Goal: Task Accomplishment & Management: Use online tool/utility

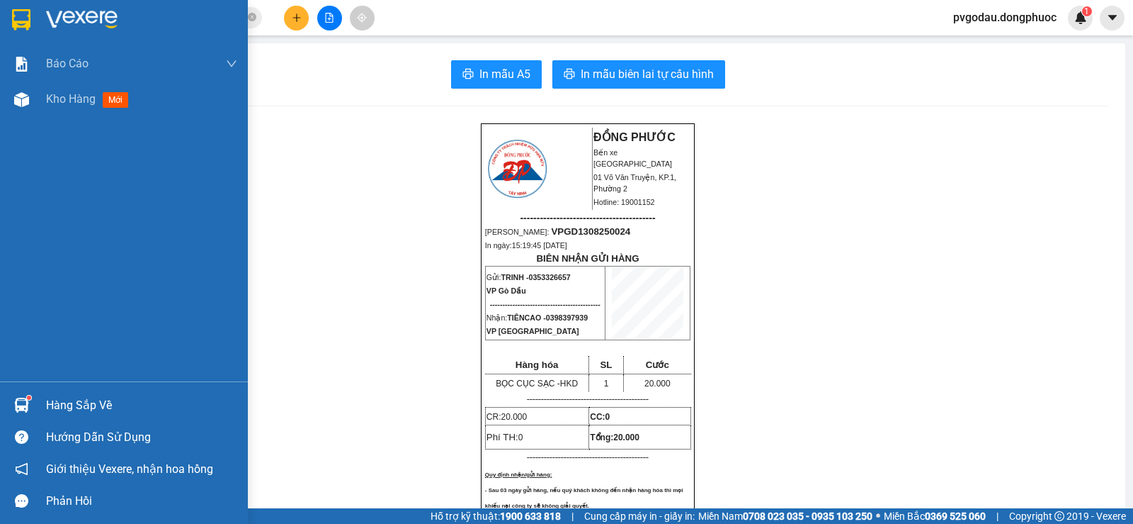
click at [86, 401] on div "Hàng sắp về" at bounding box center [141, 405] width 191 height 21
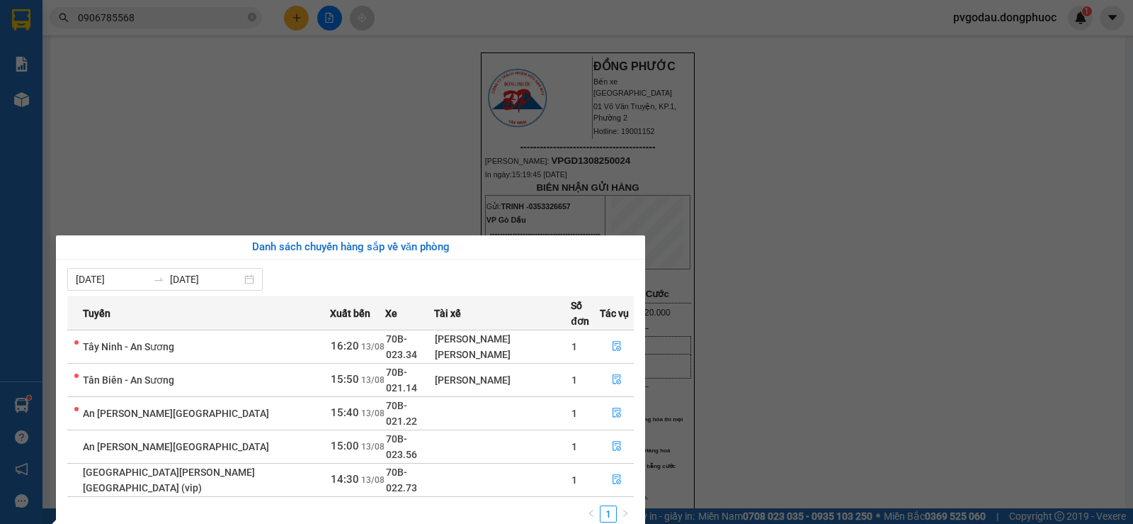
click at [227, 190] on section "Kết quả [PERSON_NAME] ( 5 ) Bộ lọc Mã ĐH Trạng thái Món hàng Tổng [PERSON_NAME]…" at bounding box center [566, 262] width 1133 height 524
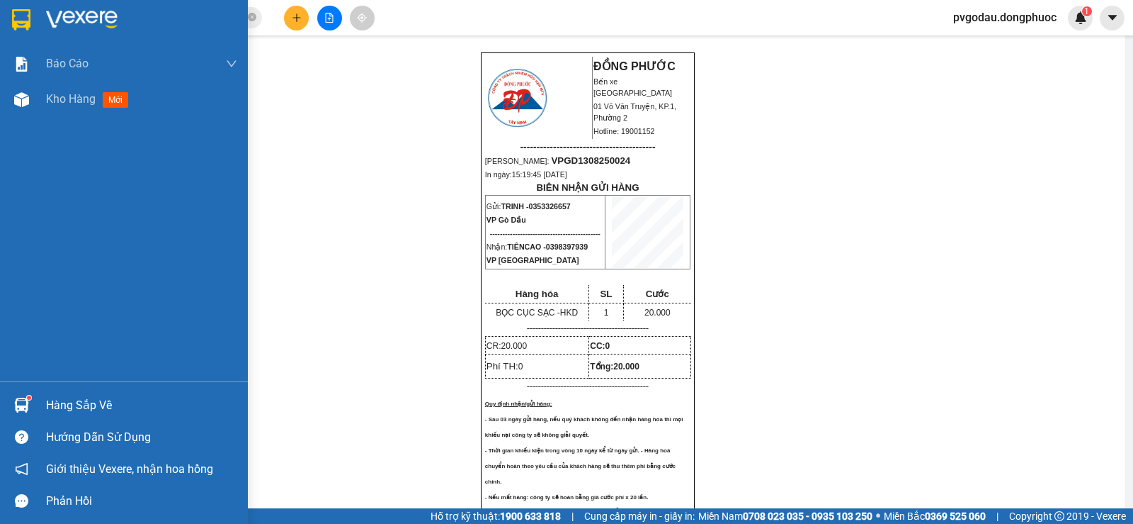
click at [102, 406] on div "Hàng sắp về" at bounding box center [141, 405] width 191 height 21
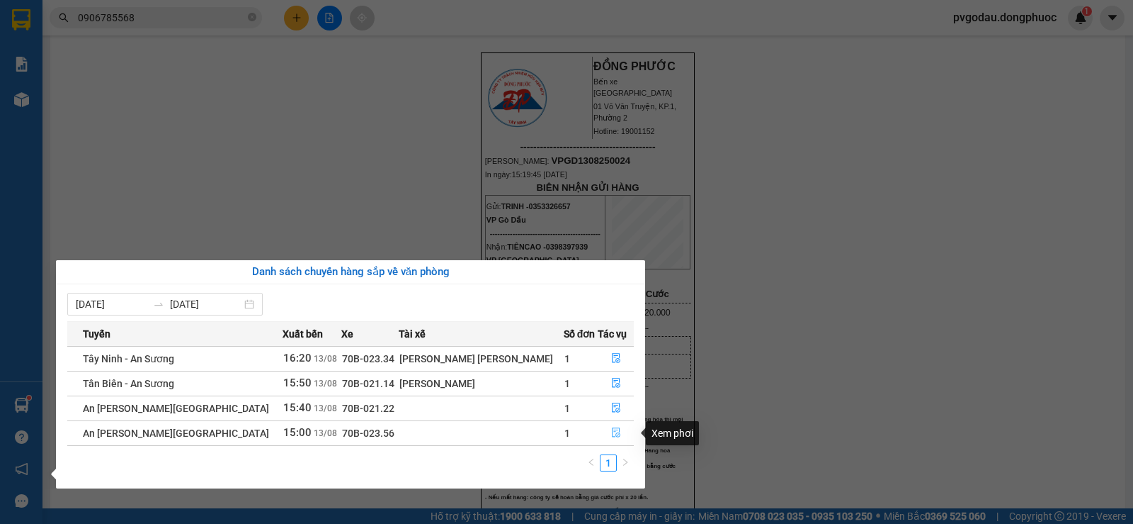
click at [611, 434] on icon "file-done" at bounding box center [616, 432] width 10 height 10
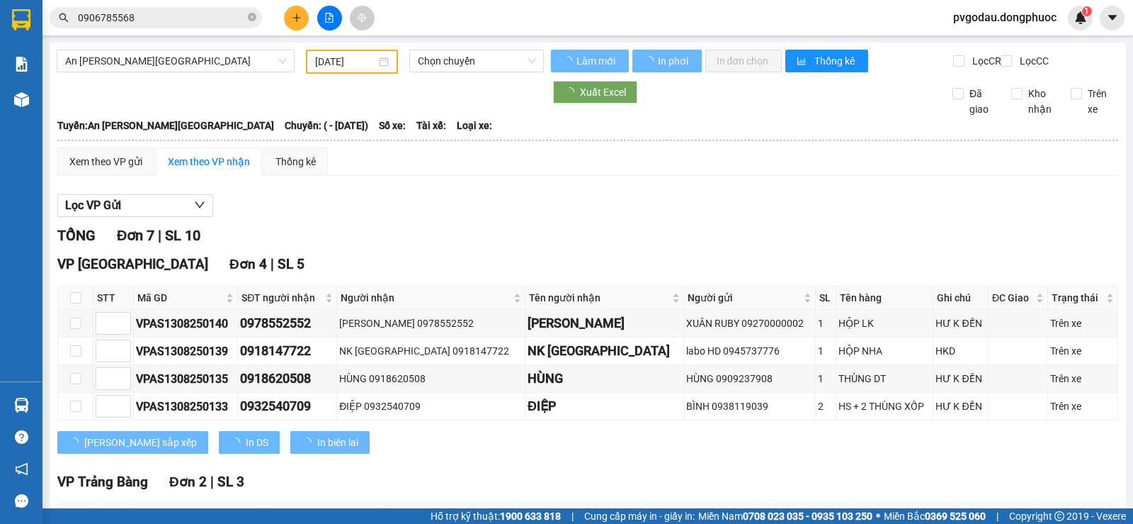
type input "13/08/2025"
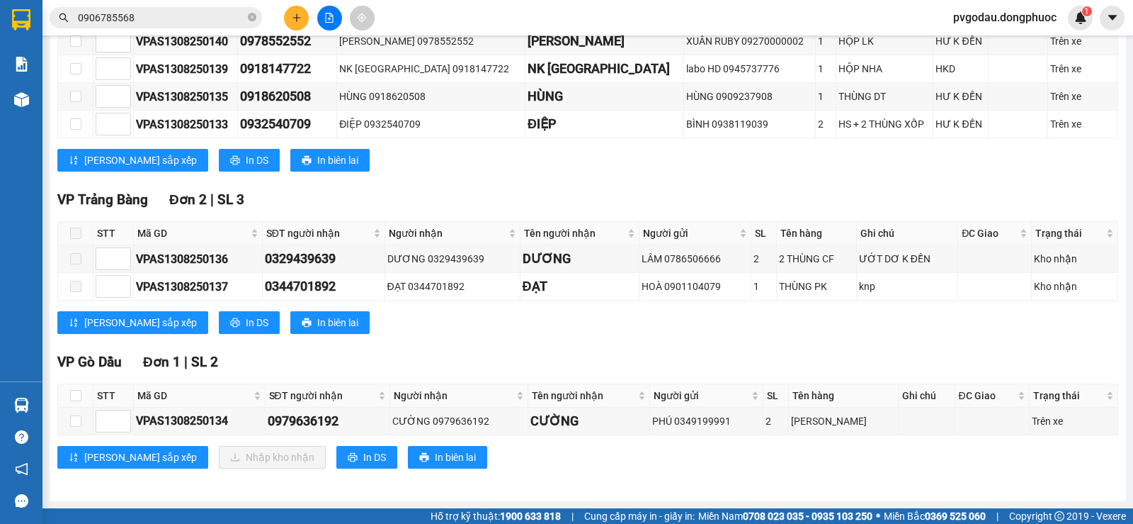
scroll to position [293, 0]
click at [76, 428] on label at bounding box center [75, 421] width 11 height 16
click at [76, 426] on input "checkbox" at bounding box center [75, 420] width 11 height 11
checkbox input "true"
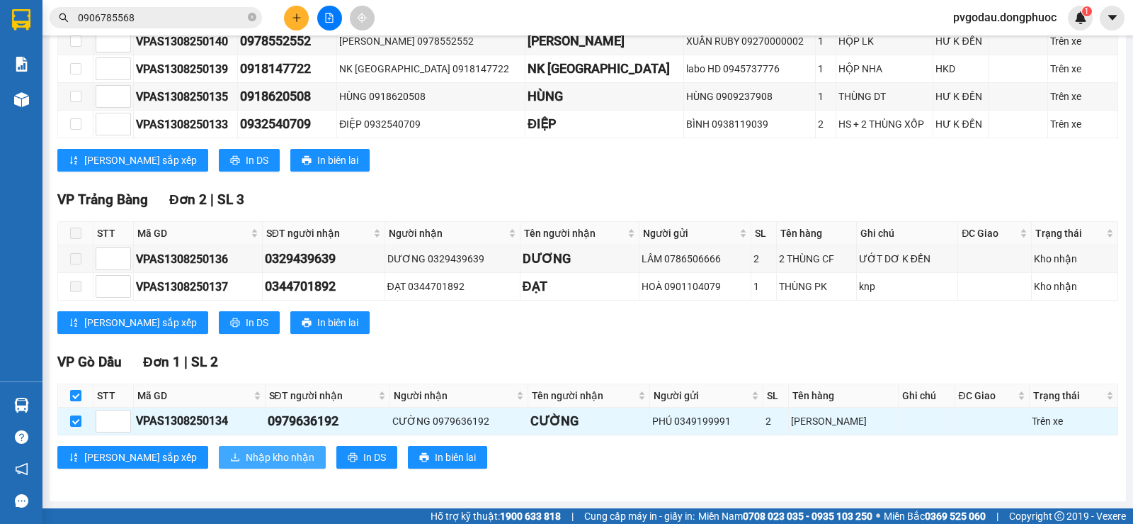
click at [246, 459] on span "Nhập kho nhận" at bounding box center [280, 457] width 69 height 16
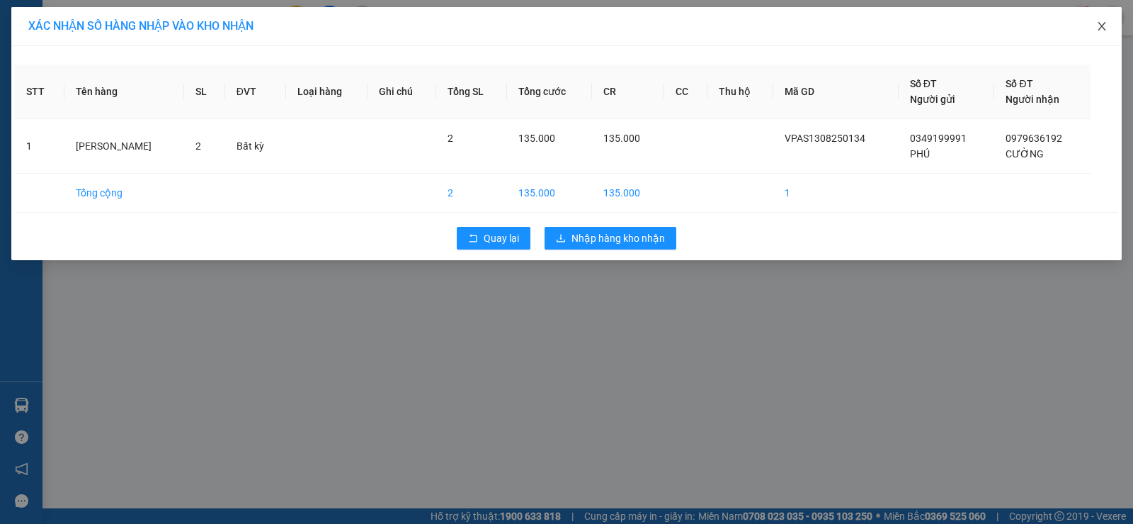
click at [1102, 25] on icon "close" at bounding box center [1102, 26] width 11 height 11
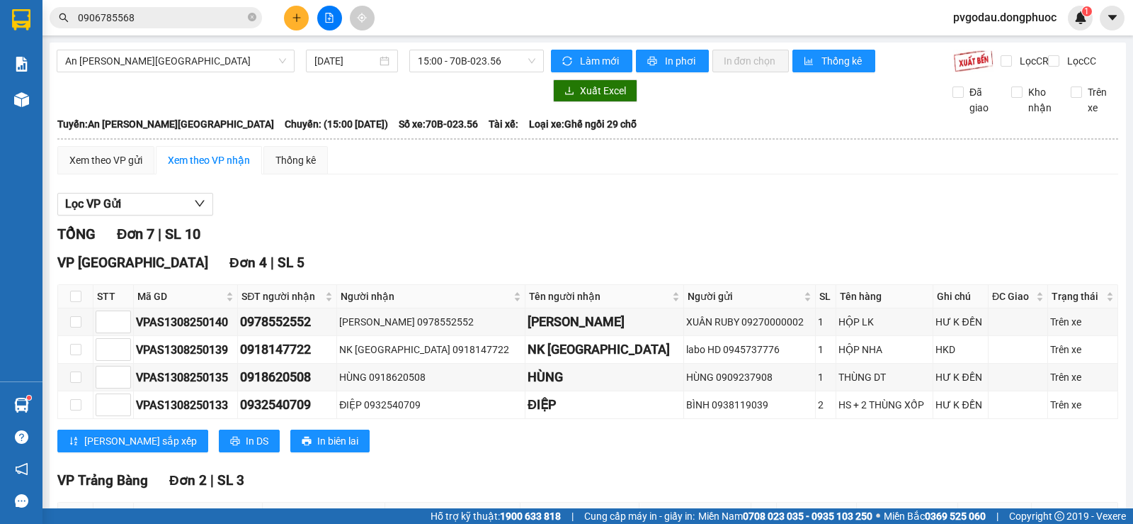
click at [161, 14] on input "0906785568" at bounding box center [161, 18] width 167 height 16
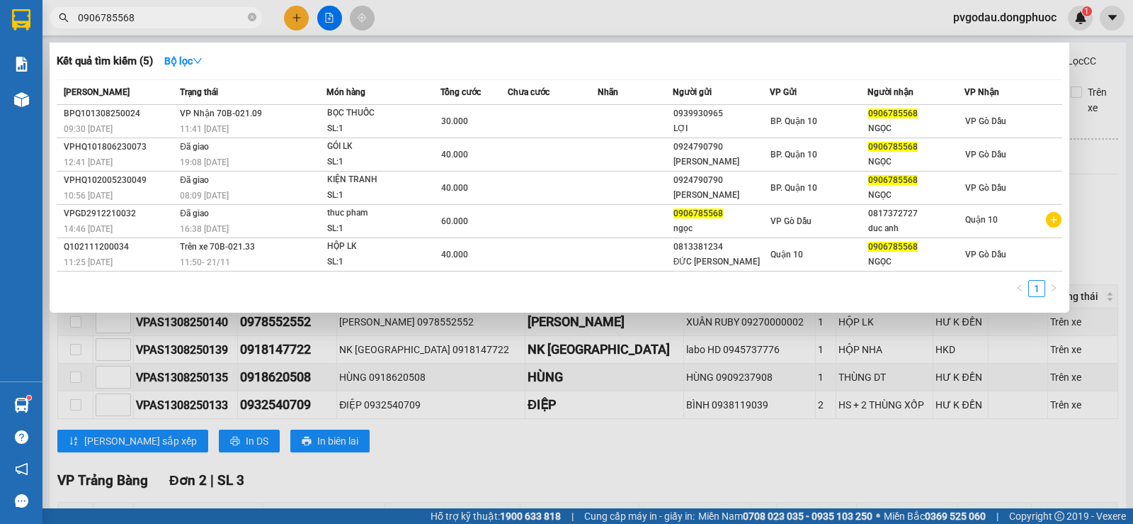
click at [256, 16] on span "0906785568" at bounding box center [156, 17] width 213 height 21
click at [251, 16] on icon "close-circle" at bounding box center [252, 17] width 9 height 9
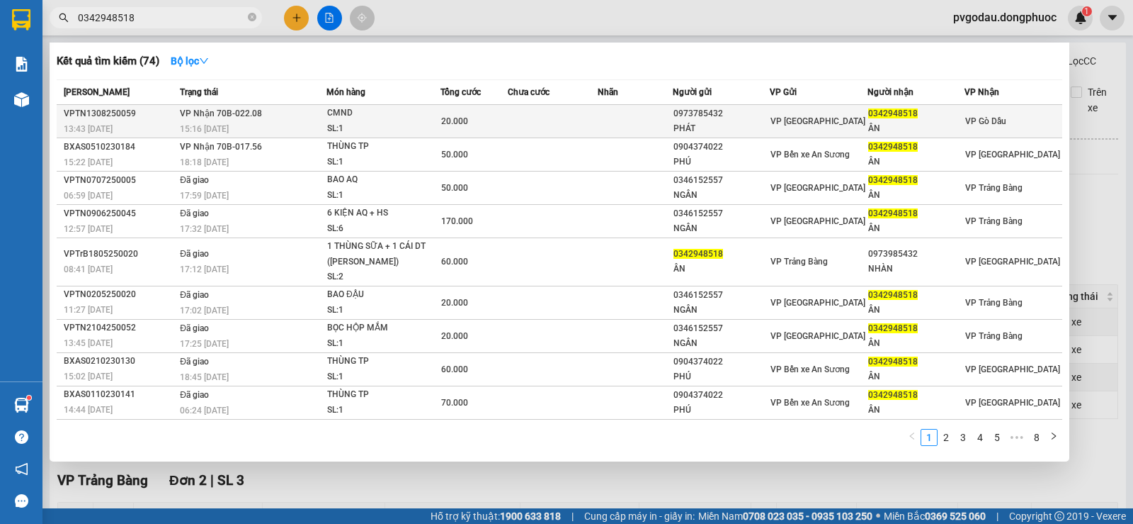
type input "0342948518"
click at [485, 120] on div "20.000" at bounding box center [474, 121] width 66 height 16
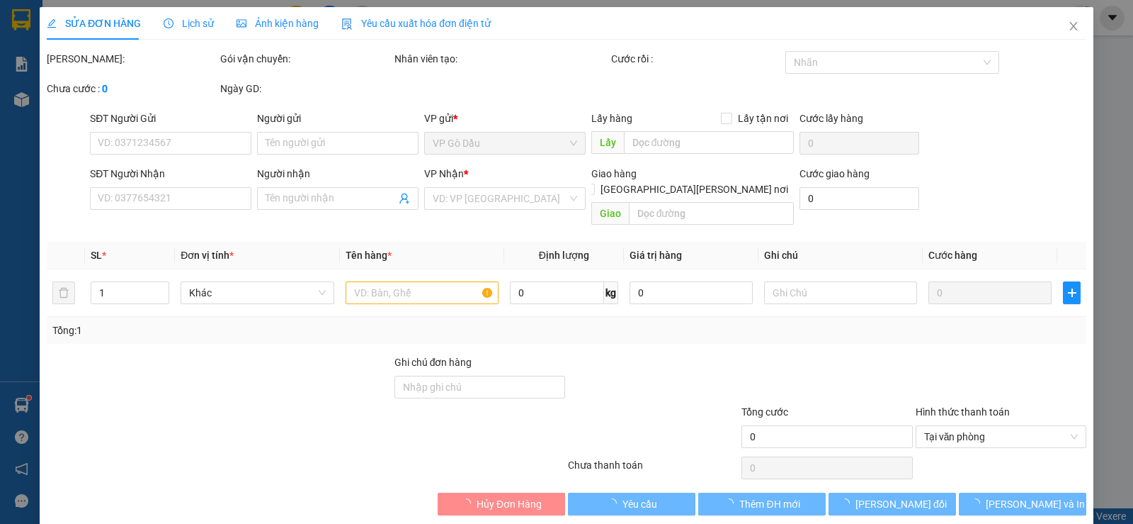
type input "0973785432"
type input "PHÁT"
type input "0342948518"
type input "ÂN"
type input "20.000"
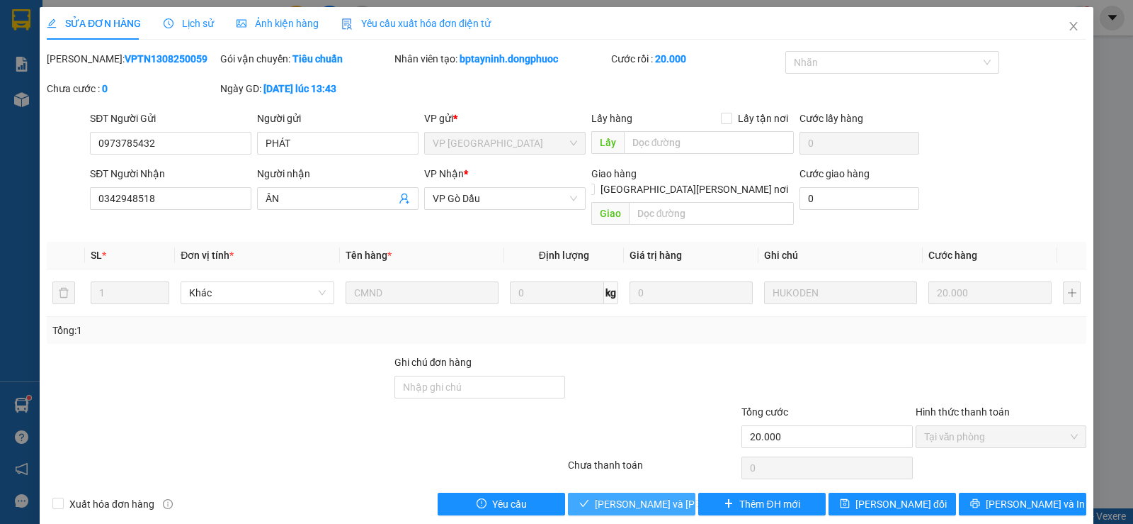
click at [644, 496] on span "Lưu và Giao hàng" at bounding box center [690, 504] width 191 height 16
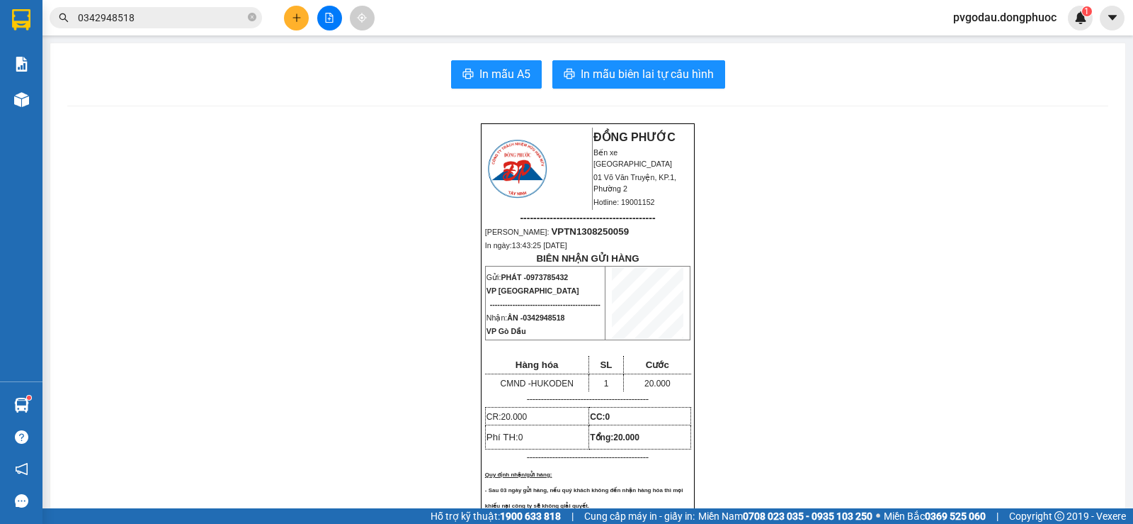
click at [199, 15] on input "0342948518" at bounding box center [161, 18] width 167 height 16
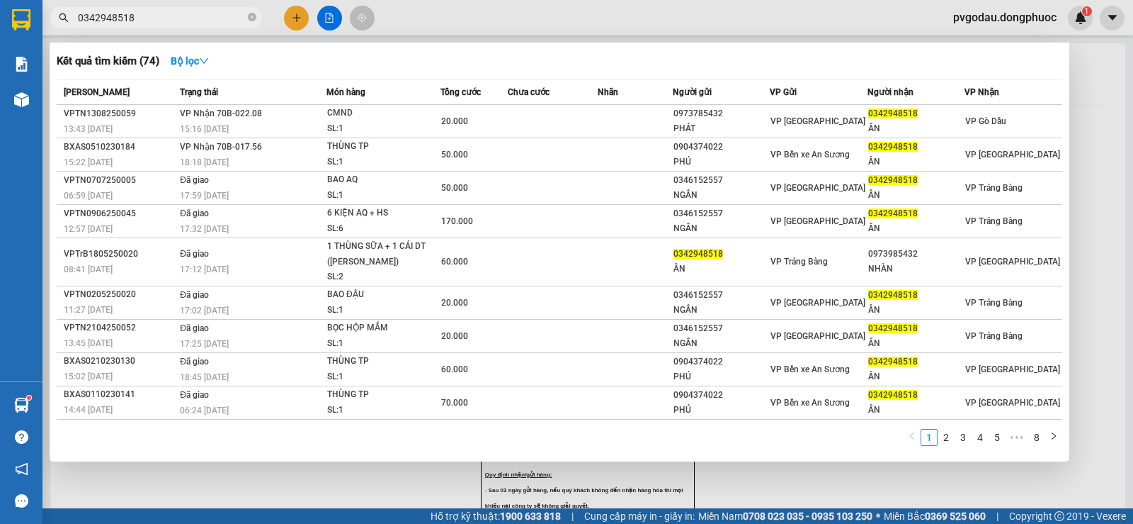
click at [199, 15] on input "0342948518" at bounding box center [161, 18] width 167 height 16
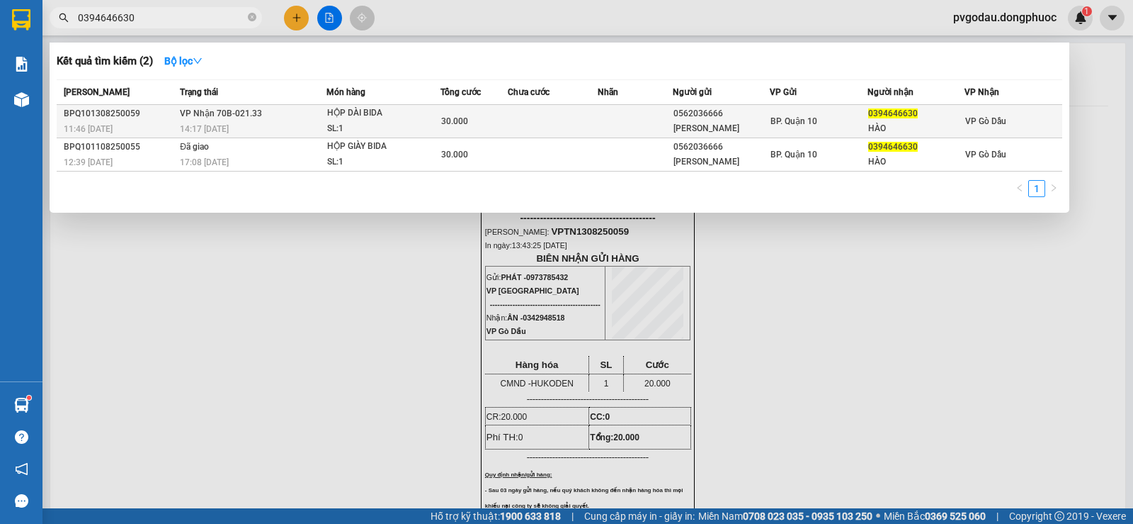
type input "0394646630"
click at [255, 120] on td "VP Nhận 70B-021.33 14:17 - 13/08" at bounding box center [251, 121] width 150 height 33
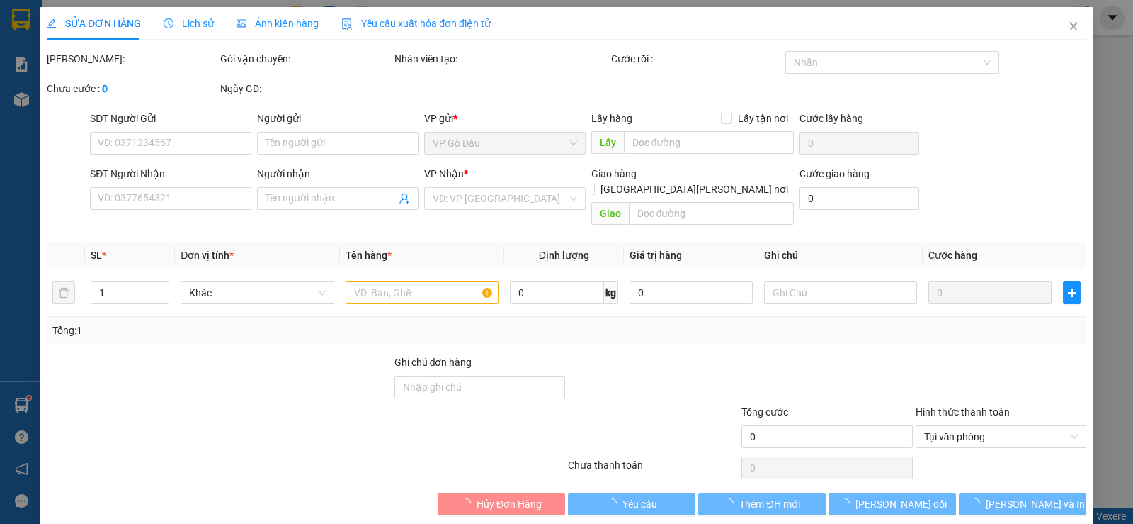
type input "0562036666"
type input "QUANG ANH"
type input "0394646630"
type input "HÀO"
type input "30.000"
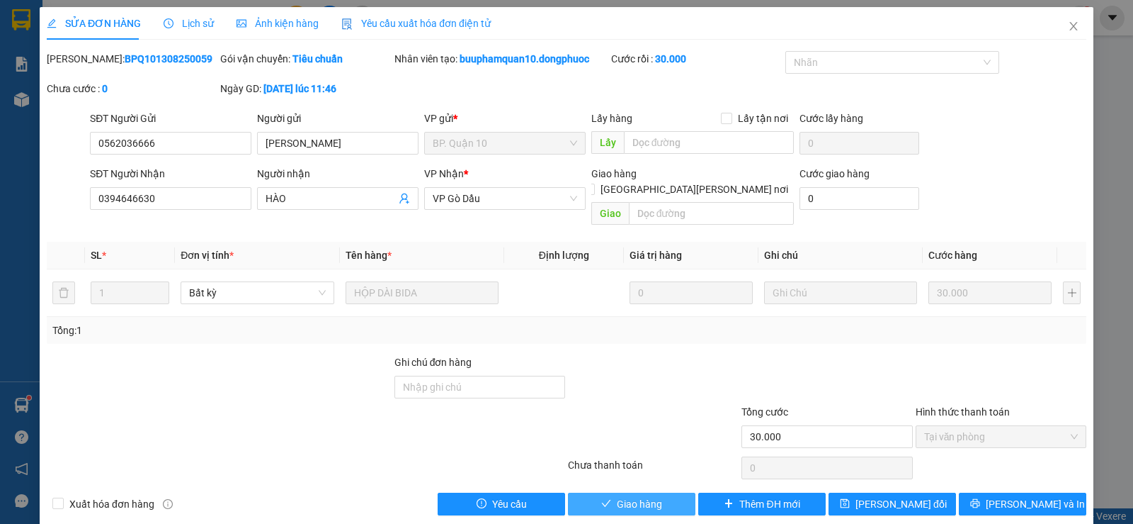
click at [610, 492] on button "Giao hàng" at bounding box center [632, 503] width 128 height 23
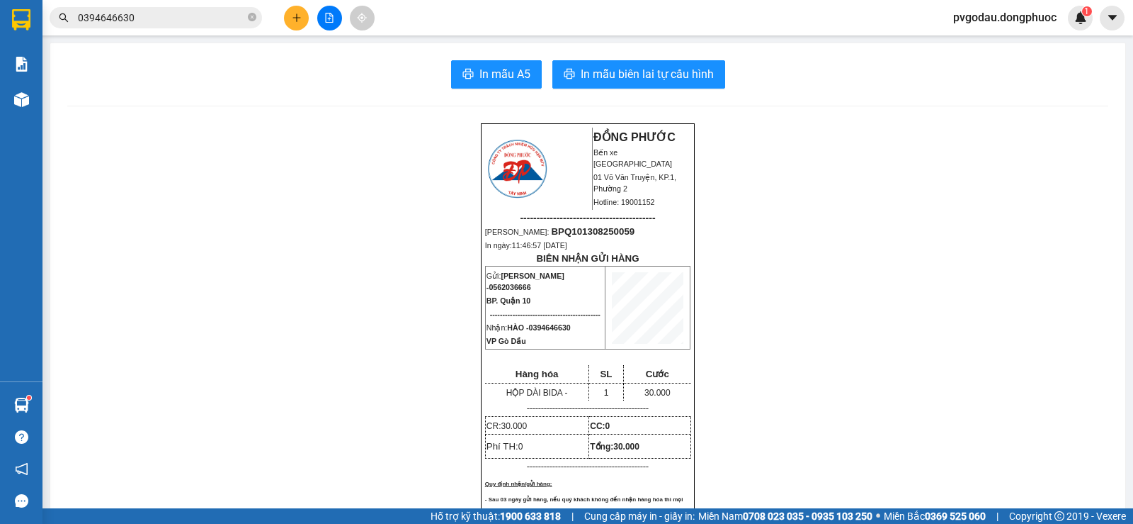
click at [206, 20] on input "0394646630" at bounding box center [161, 18] width 167 height 16
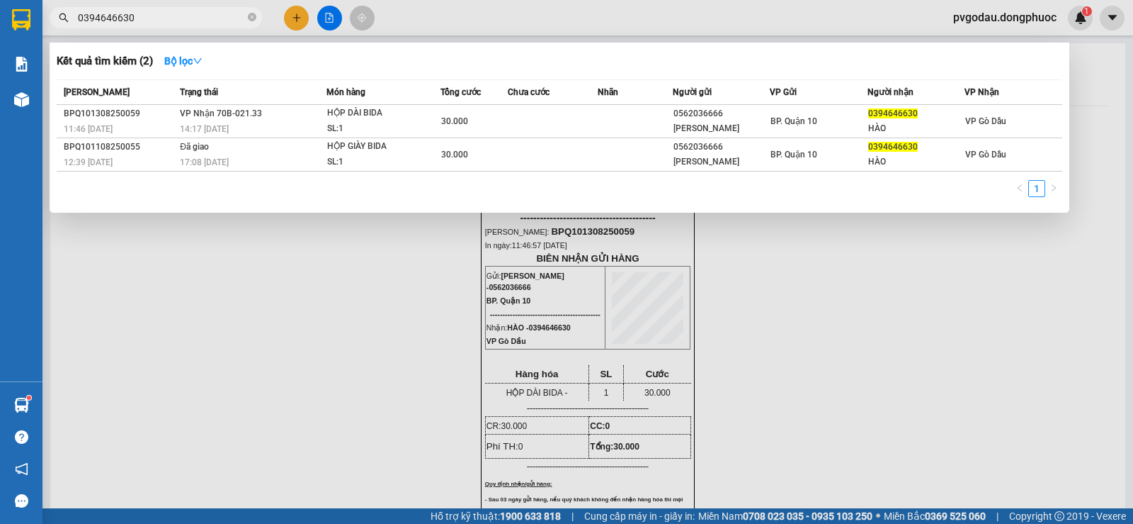
click at [206, 20] on input "0394646630" at bounding box center [161, 18] width 167 height 16
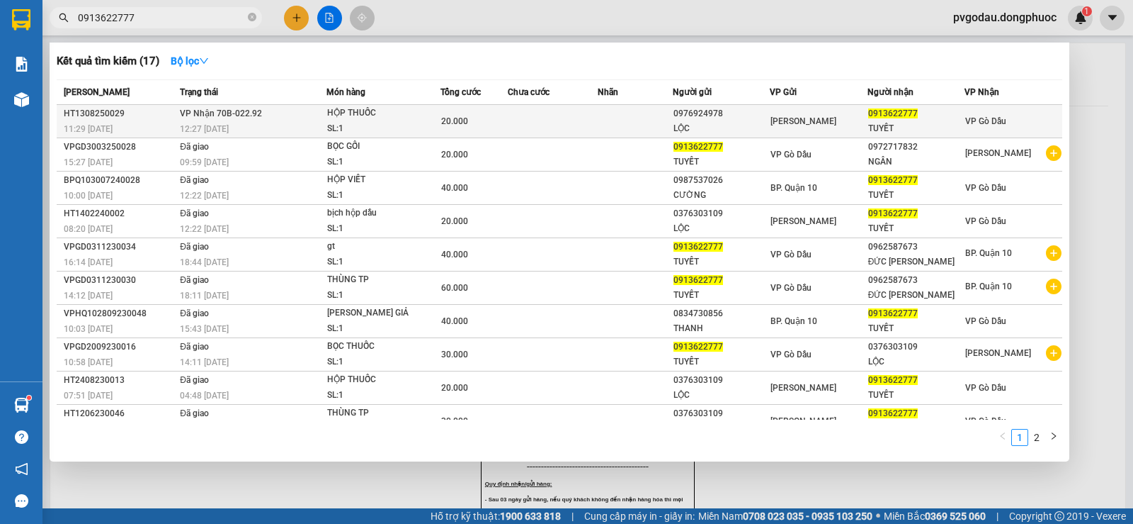
type input "0913622777"
click at [345, 107] on div "HỘP THUỐC" at bounding box center [380, 114] width 106 height 16
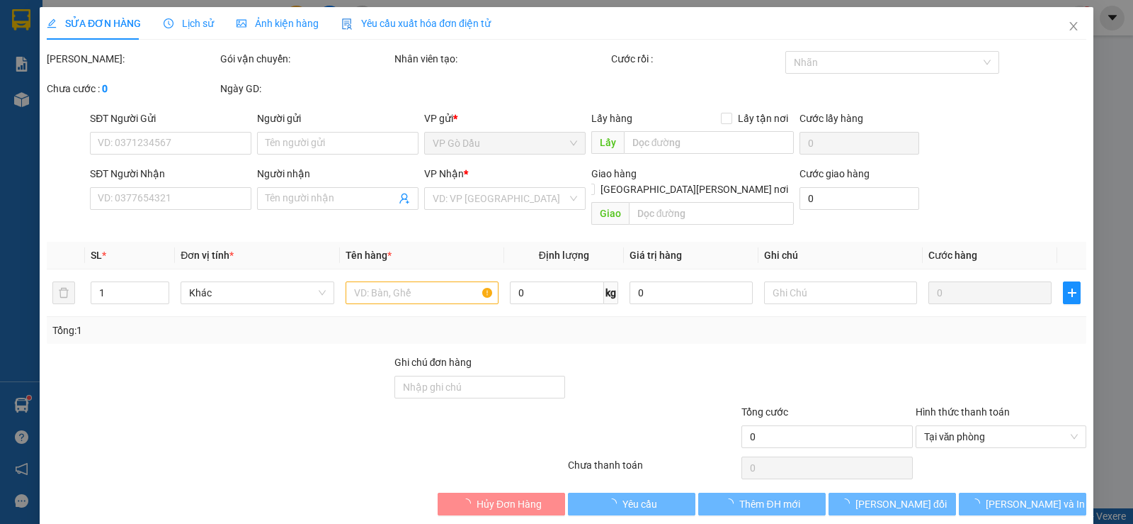
type input "0976924978"
type input "LỘC"
type input "0913622777"
type input "TUYẾT"
type input "20.000"
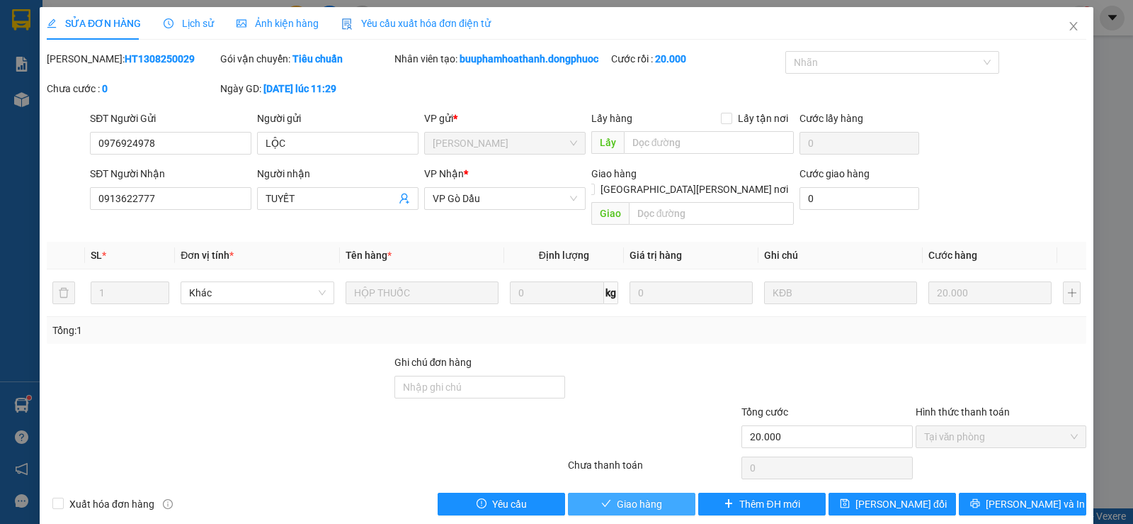
click at [634, 496] on span "Giao hàng" at bounding box center [639, 504] width 45 height 16
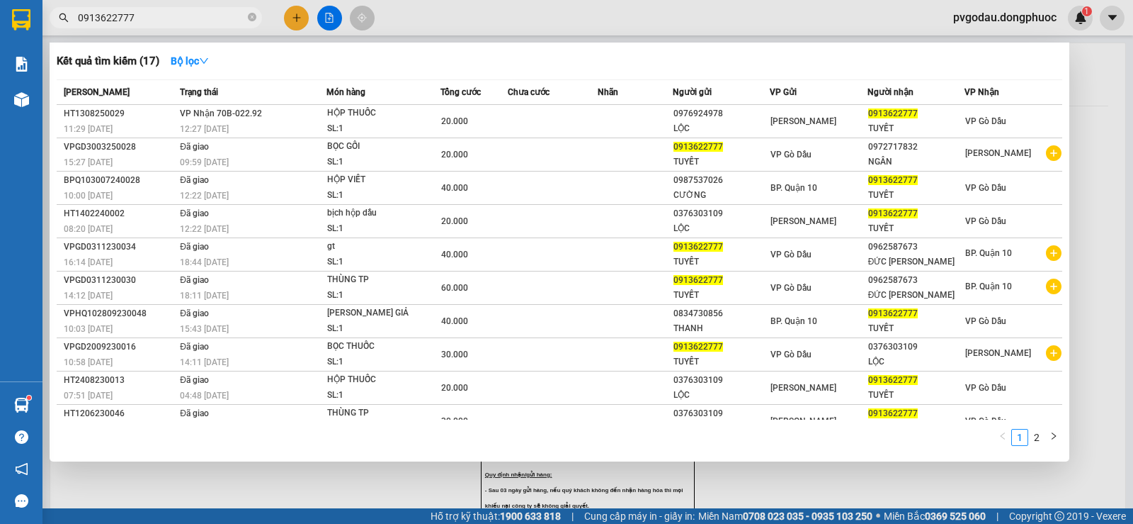
click at [193, 9] on span "0913622777" at bounding box center [156, 17] width 213 height 21
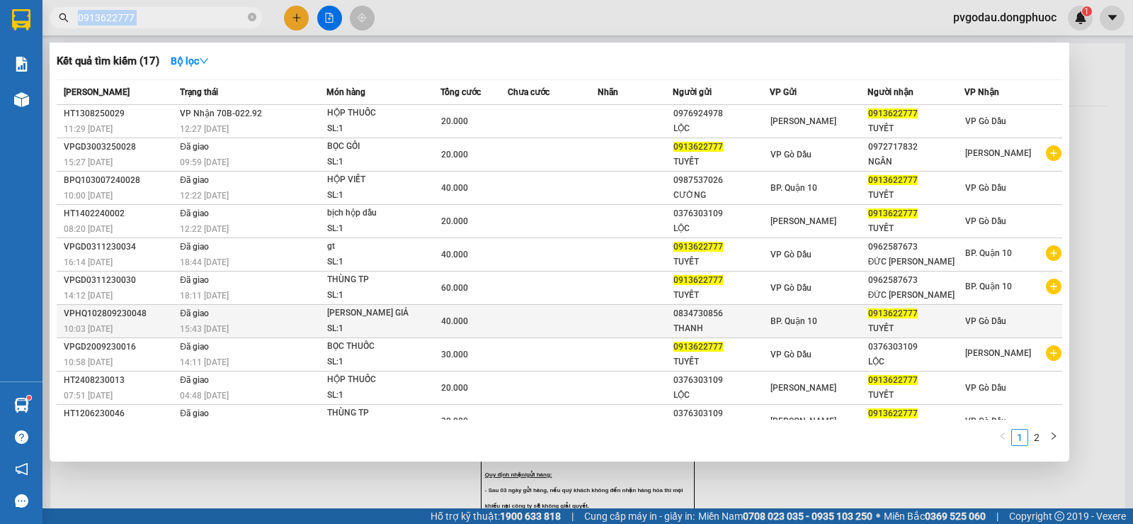
scroll to position [18, 0]
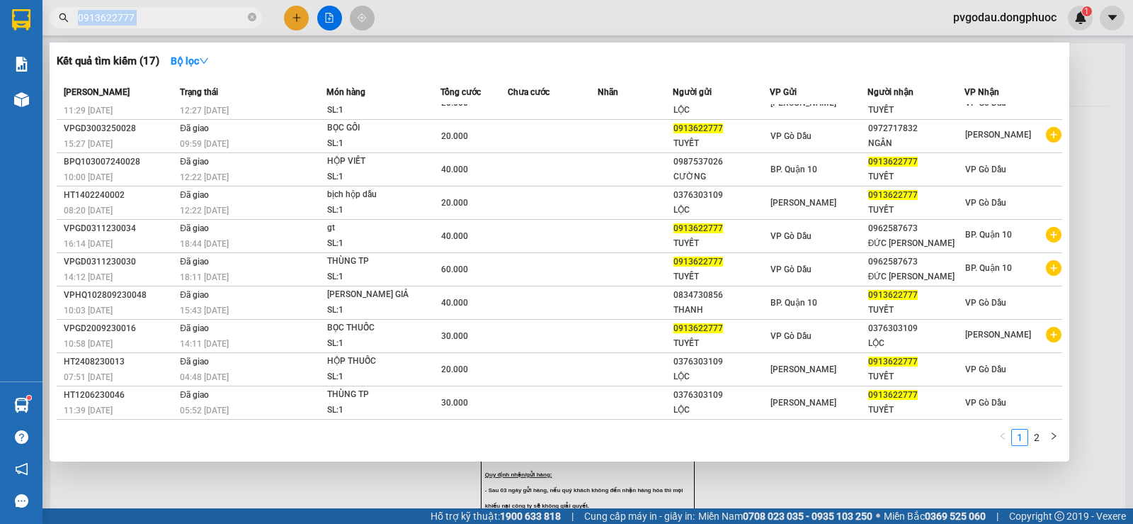
click at [152, 16] on input "0913622777" at bounding box center [161, 18] width 167 height 16
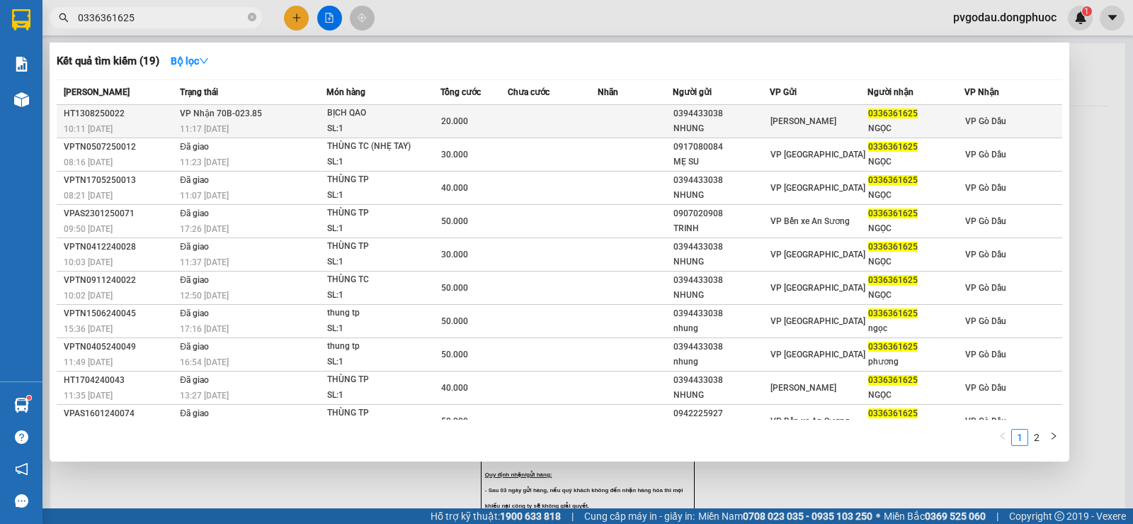
type input "0336361625"
click at [256, 130] on div "11:17 - 13/08" at bounding box center [253, 129] width 146 height 16
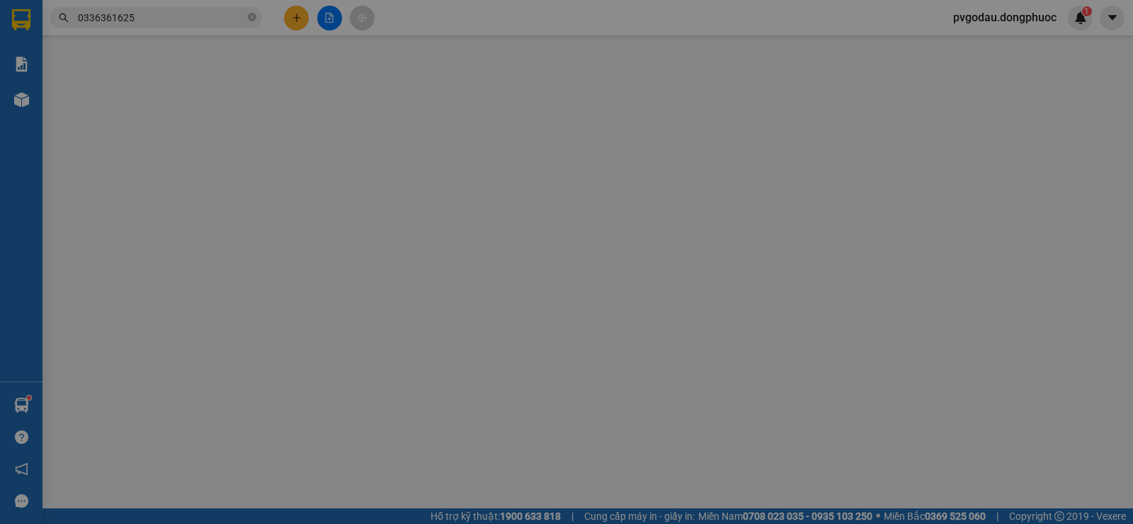
type input "0394433038"
type input "NHUNG"
type input "0336361625"
type input "NGỌC"
type input "20.000"
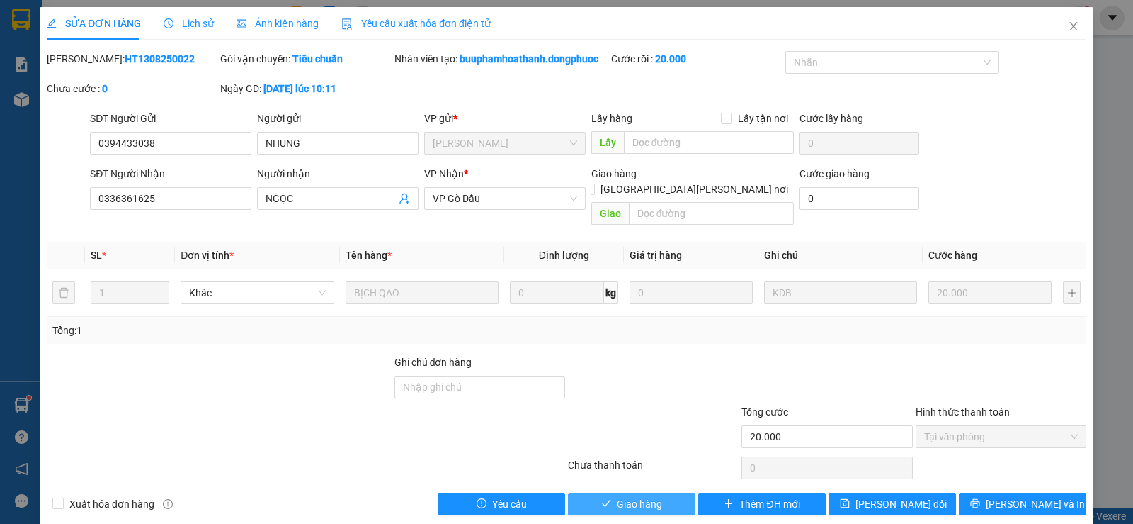
click at [640, 496] on span "Giao hàng" at bounding box center [639, 504] width 45 height 16
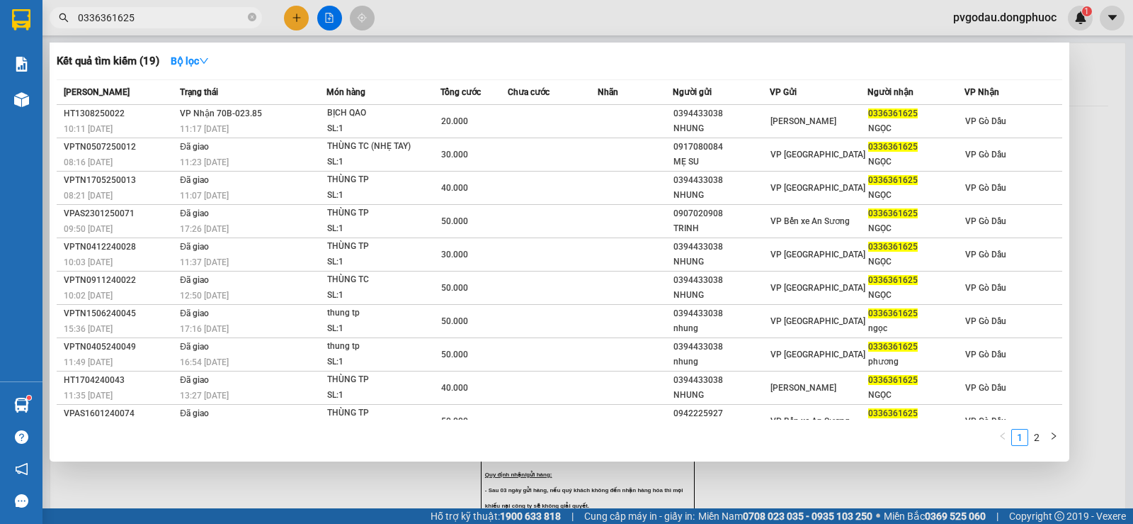
click at [142, 14] on input "0336361625" at bounding box center [161, 18] width 167 height 16
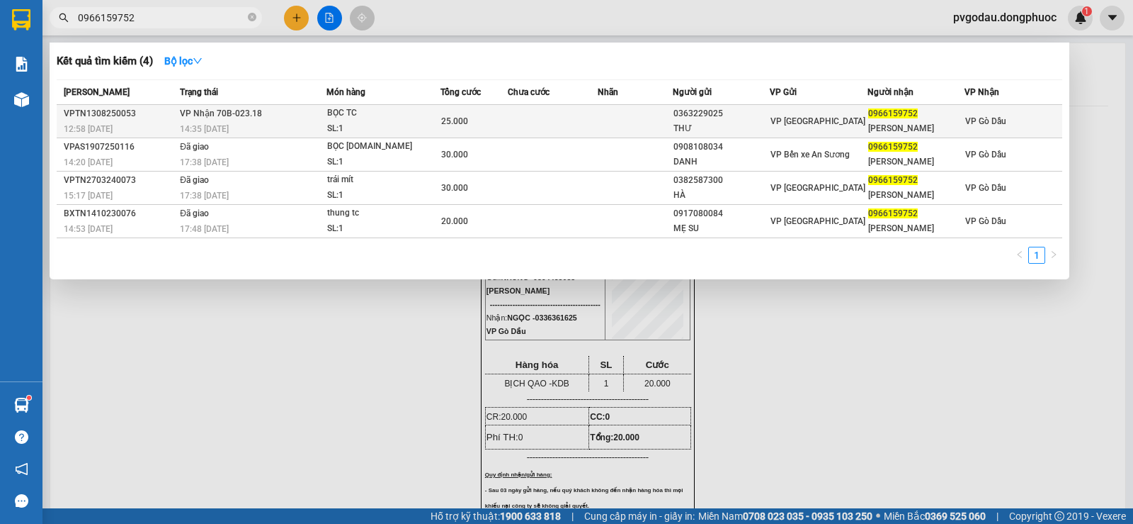
type input "0966159752"
click at [519, 128] on td at bounding box center [553, 121] width 90 height 33
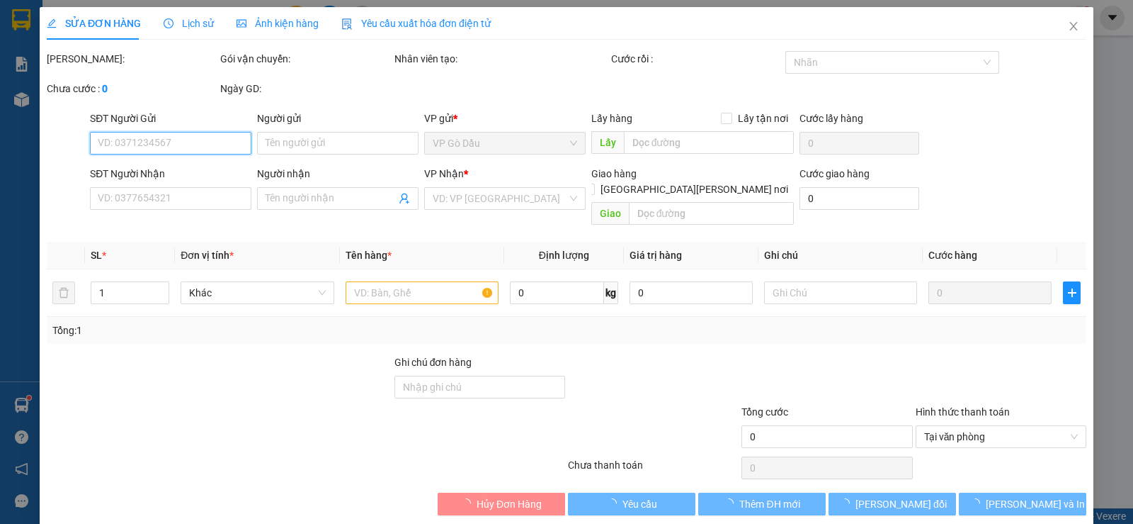
type input "0363229025"
type input "THƯ"
type input "0966159752"
type input "KIM ANH"
type input "25.000"
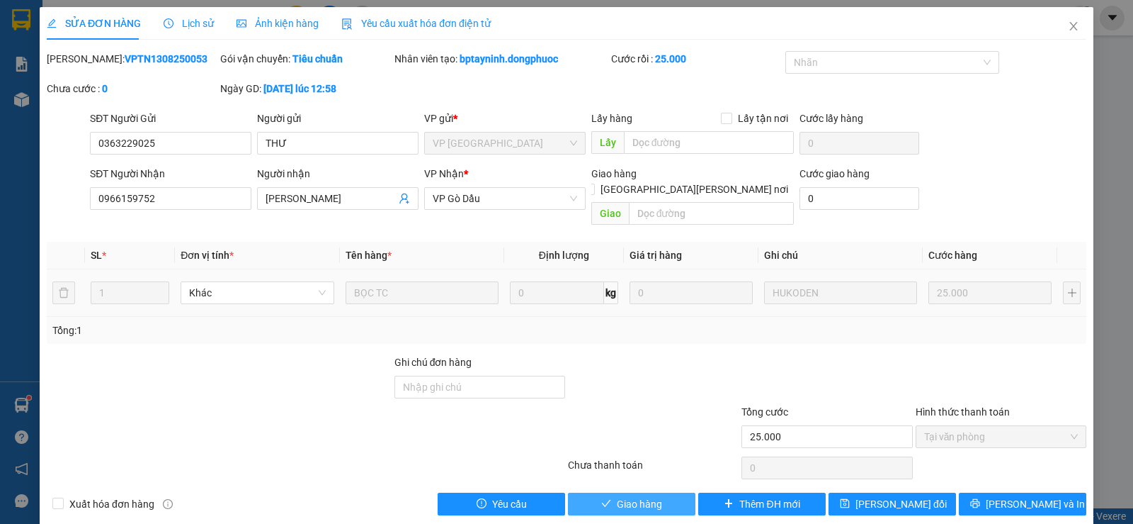
click at [646, 496] on span "Giao hàng" at bounding box center [639, 504] width 45 height 16
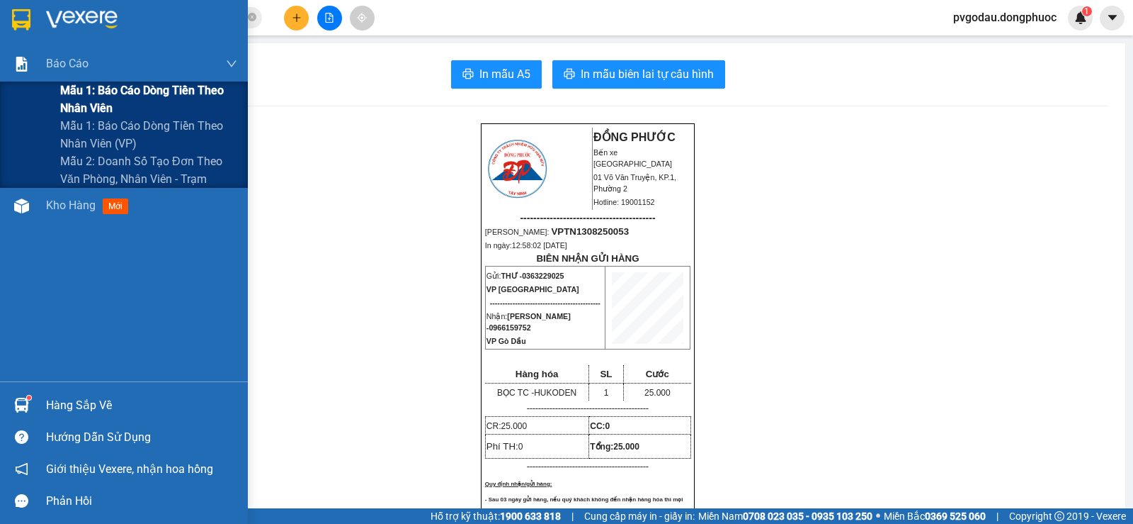
click at [98, 93] on span "Mẫu 1: Báo cáo dòng tiền theo nhân viên" at bounding box center [148, 98] width 177 height 35
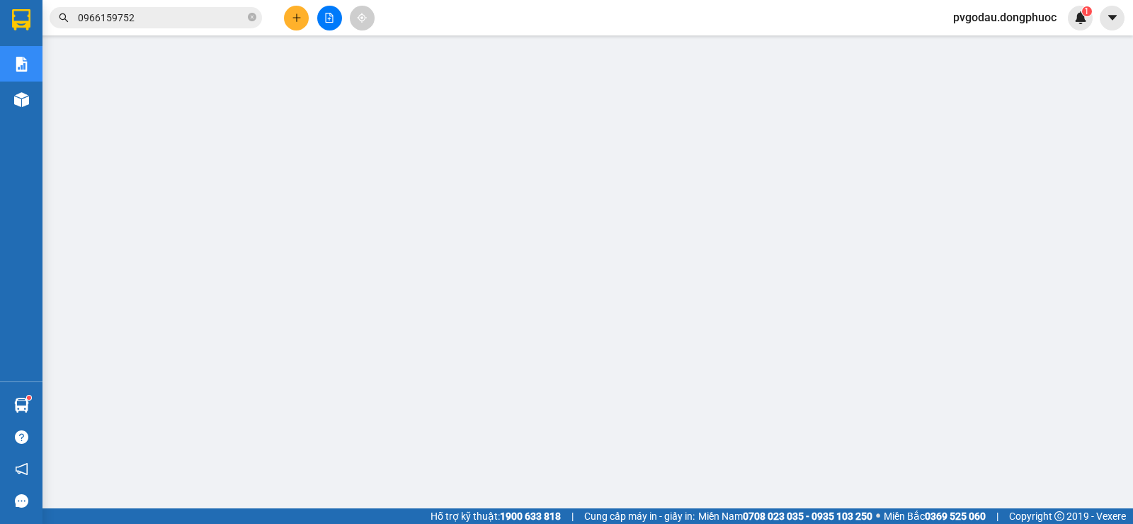
click at [1007, 21] on span "pvgodau.dongphuoc" at bounding box center [1005, 18] width 126 height 18
click at [992, 49] on span "Đăng xuất" at bounding box center [1010, 44] width 99 height 16
